Goal: Find contact information: Find contact information

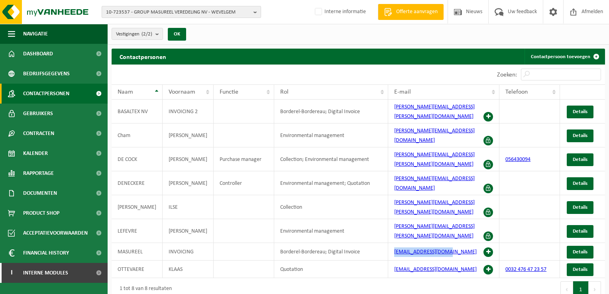
click at [255, 13] on b "button" at bounding box center [256, 11] width 7 height 11
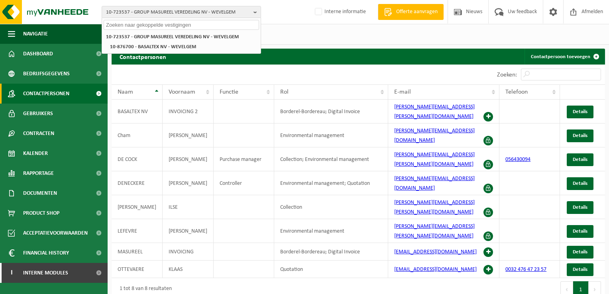
click at [186, 25] on input "text" at bounding box center [181, 25] width 155 height 10
paste input "10-967607"
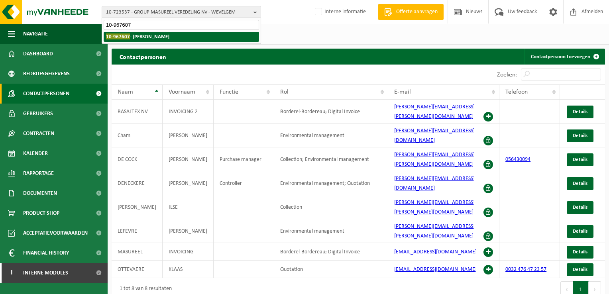
type input "10-967607"
drag, startPoint x: 130, startPoint y: 37, endPoint x: 160, endPoint y: 35, distance: 29.9
click at [130, 37] on strong "10-967607 - VANDERSMISSEN - BEVER" at bounding box center [137, 36] width 63 height 6
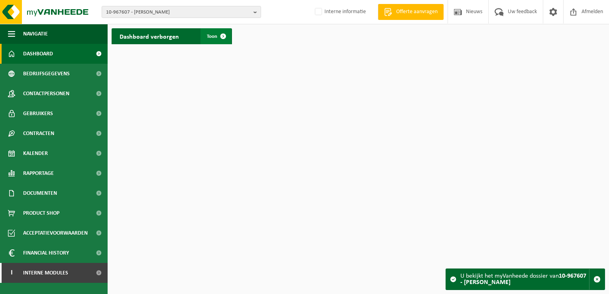
click at [220, 34] on span at bounding box center [223, 36] width 16 height 16
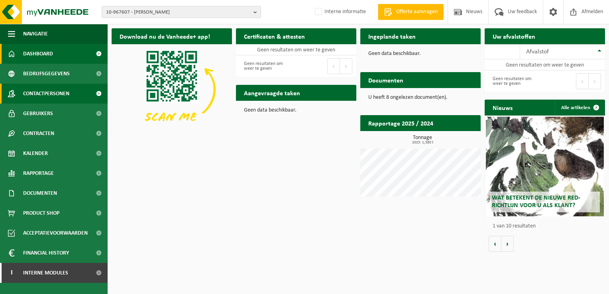
click at [58, 93] on span "Contactpersonen" at bounding box center [46, 94] width 46 height 20
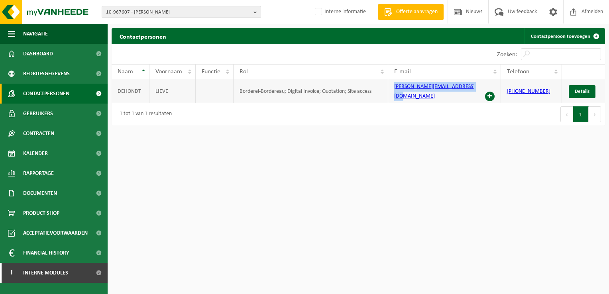
drag, startPoint x: 393, startPoint y: 92, endPoint x: 479, endPoint y: 85, distance: 86.3
click at [479, 85] on td "[PERSON_NAME][EMAIL_ADDRESS][DOMAIN_NAME]" at bounding box center [444, 91] width 113 height 24
copy link "[PERSON_NAME][EMAIL_ADDRESS][DOMAIN_NAME]"
